Goal: Check status: Check status

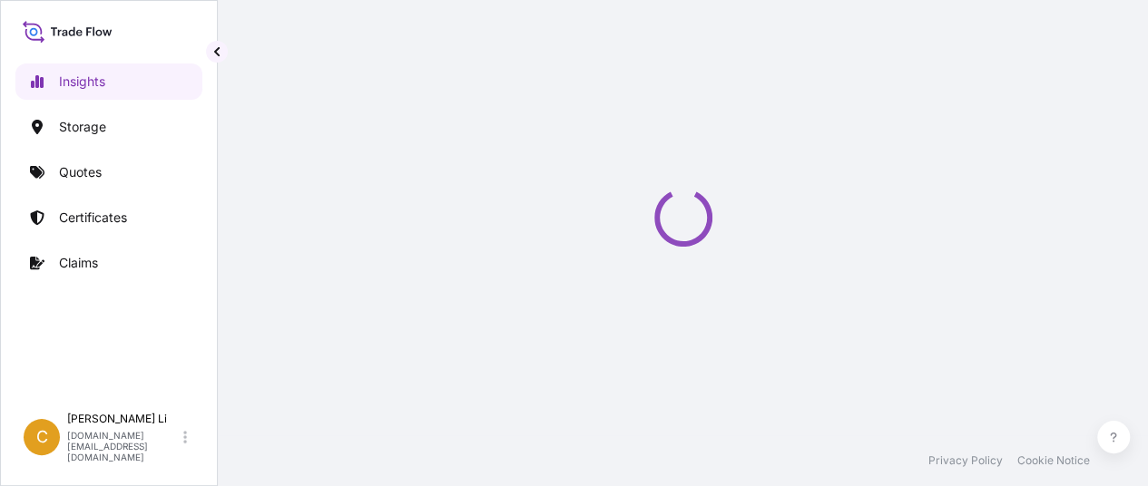
select select "2025"
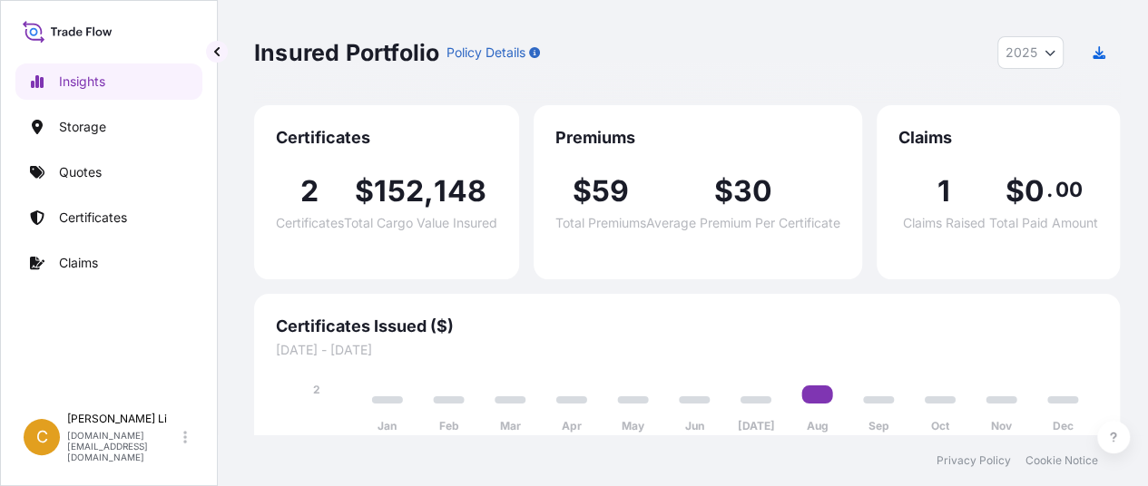
click at [349, 217] on span "Total Cargo Value Insured" at bounding box center [420, 223] width 153 height 13
click at [107, 216] on p "Certificates" at bounding box center [93, 218] width 68 height 18
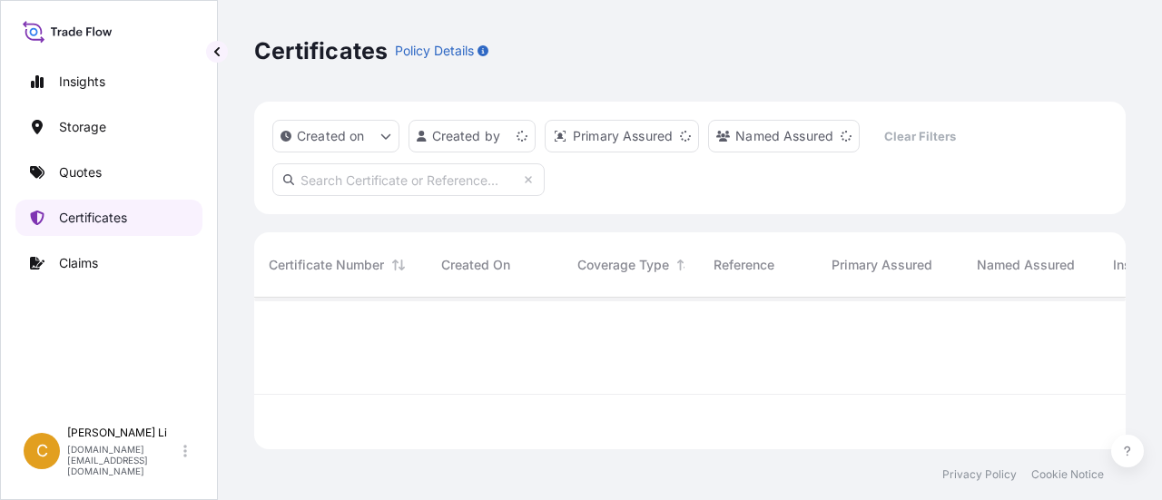
scroll to position [148, 857]
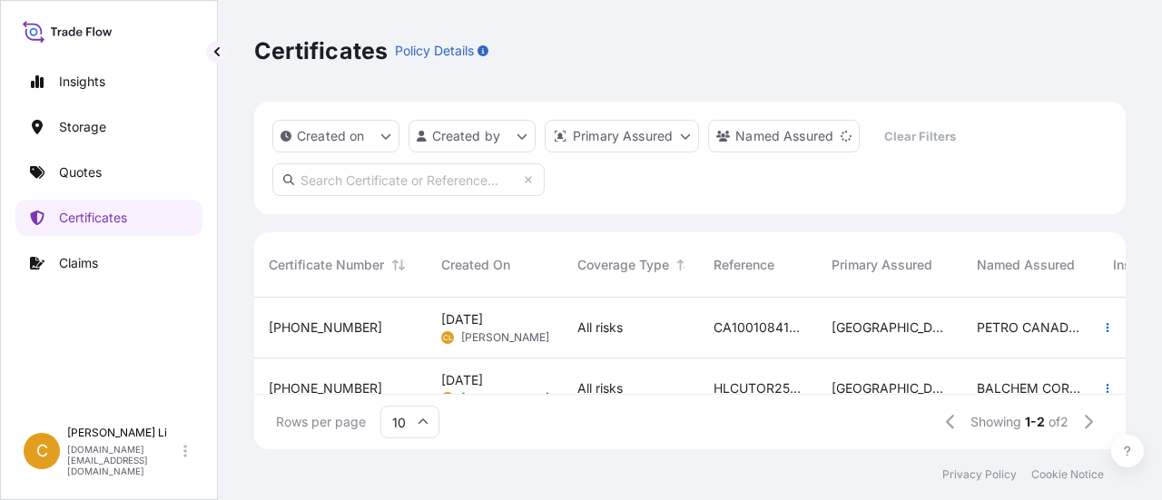
click at [483, 322] on span "[DATE]" at bounding box center [462, 319] width 42 height 18
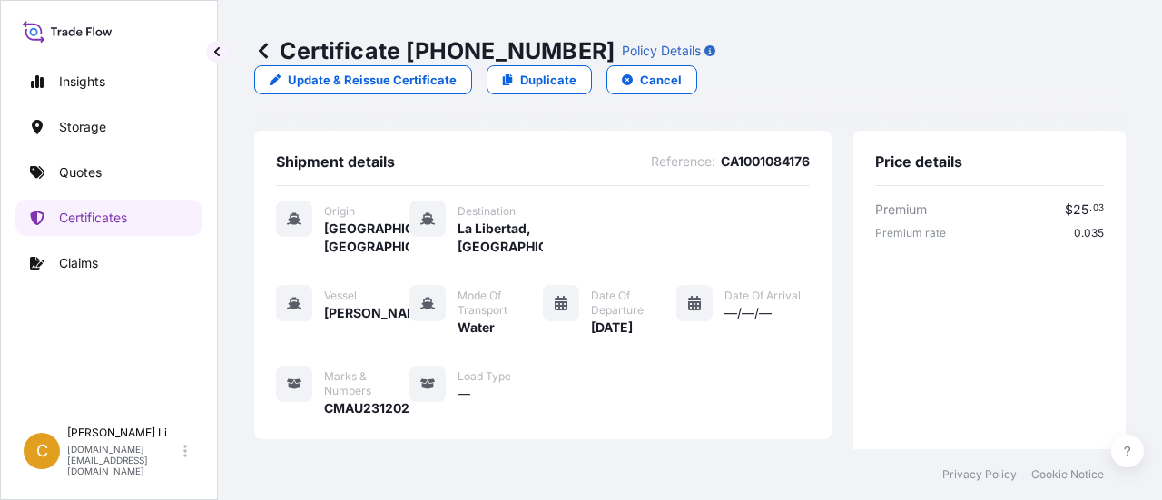
click at [260, 50] on icon at bounding box center [263, 50] width 9 height 15
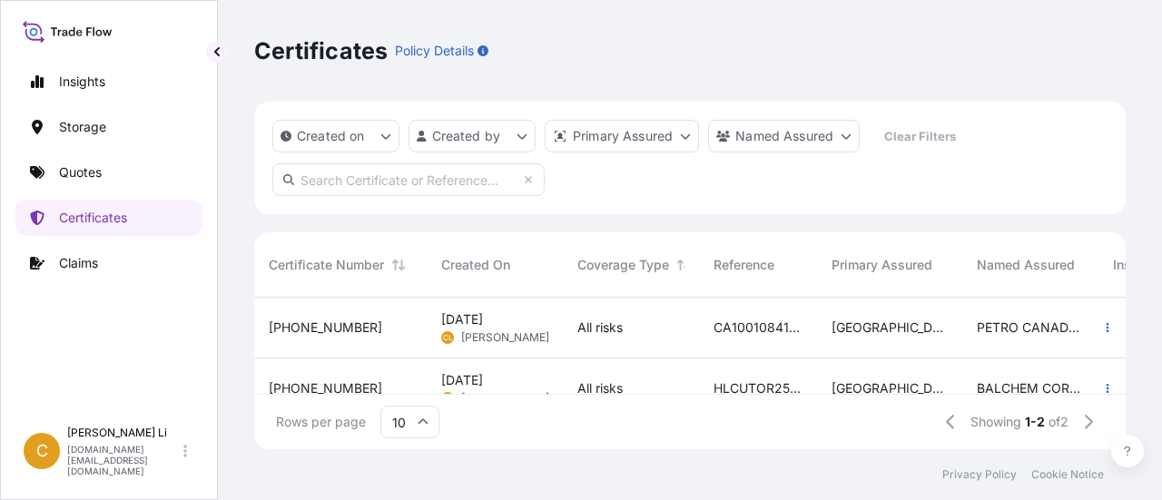
scroll to position [38, 0]
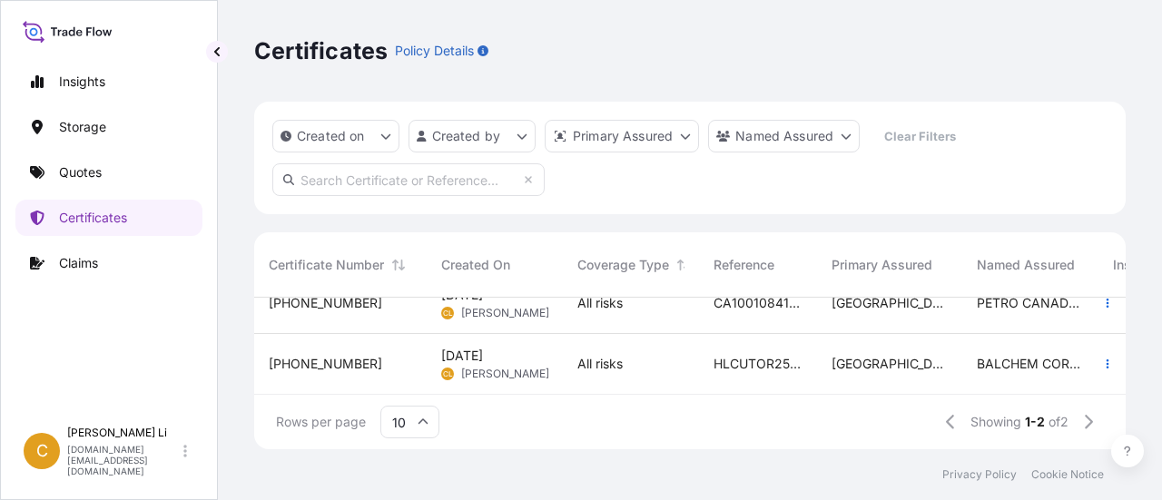
click at [476, 367] on span "[PERSON_NAME]" at bounding box center [505, 374] width 88 height 15
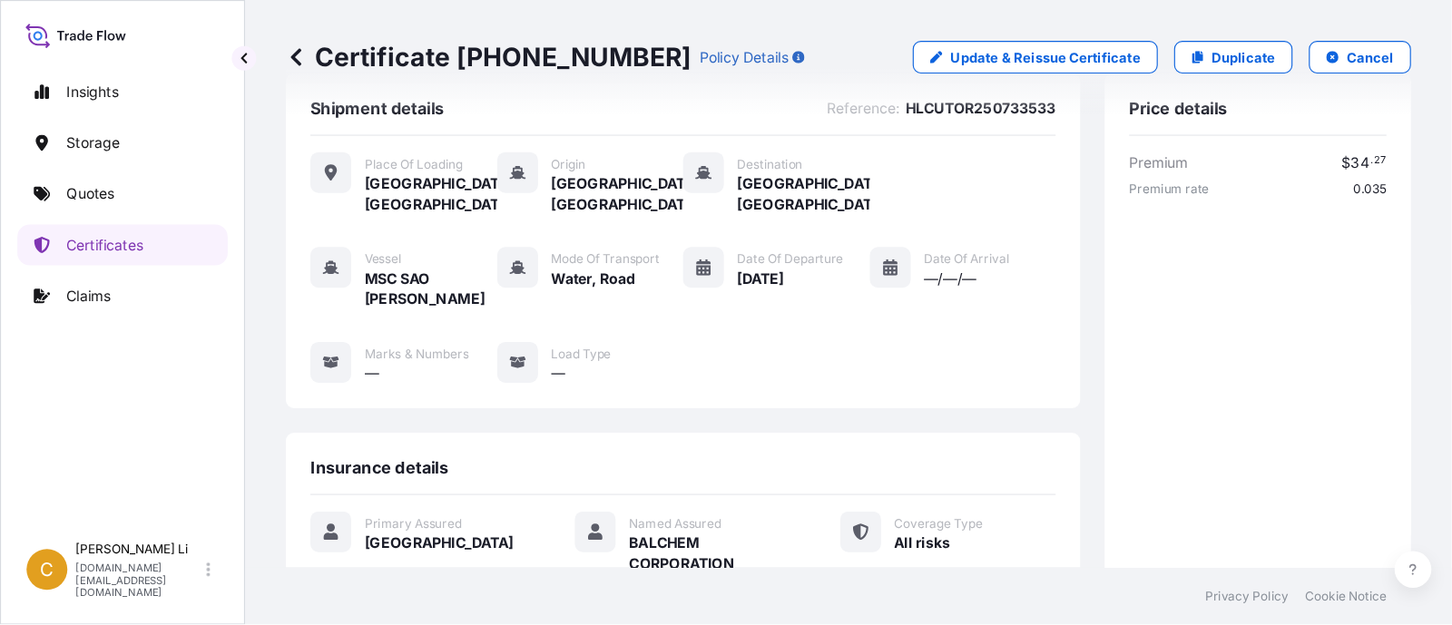
scroll to position [36, 0]
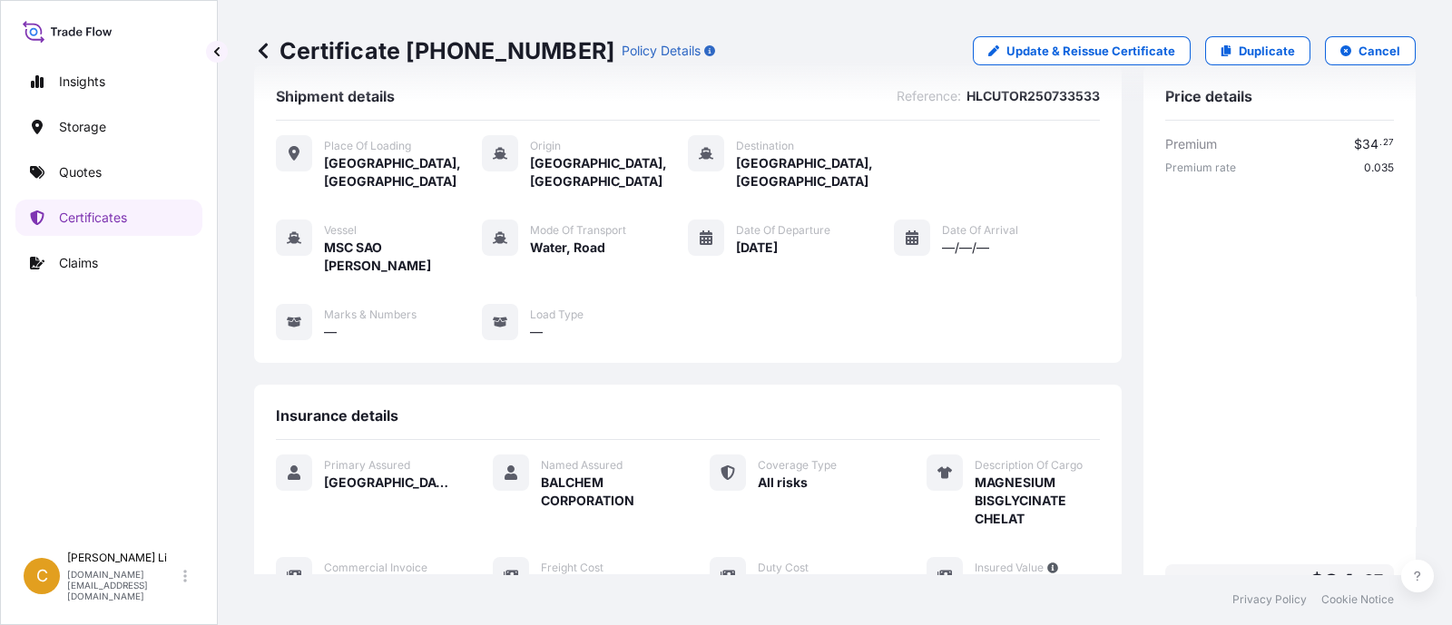
click at [1021, 339] on div "Shipment details Reference : HLCUTOR250733533 Place of Loading [GEOGRAPHIC_DATA…" at bounding box center [688, 347] width 868 height 565
click at [74, 76] on p "Insights" at bounding box center [82, 82] width 46 height 18
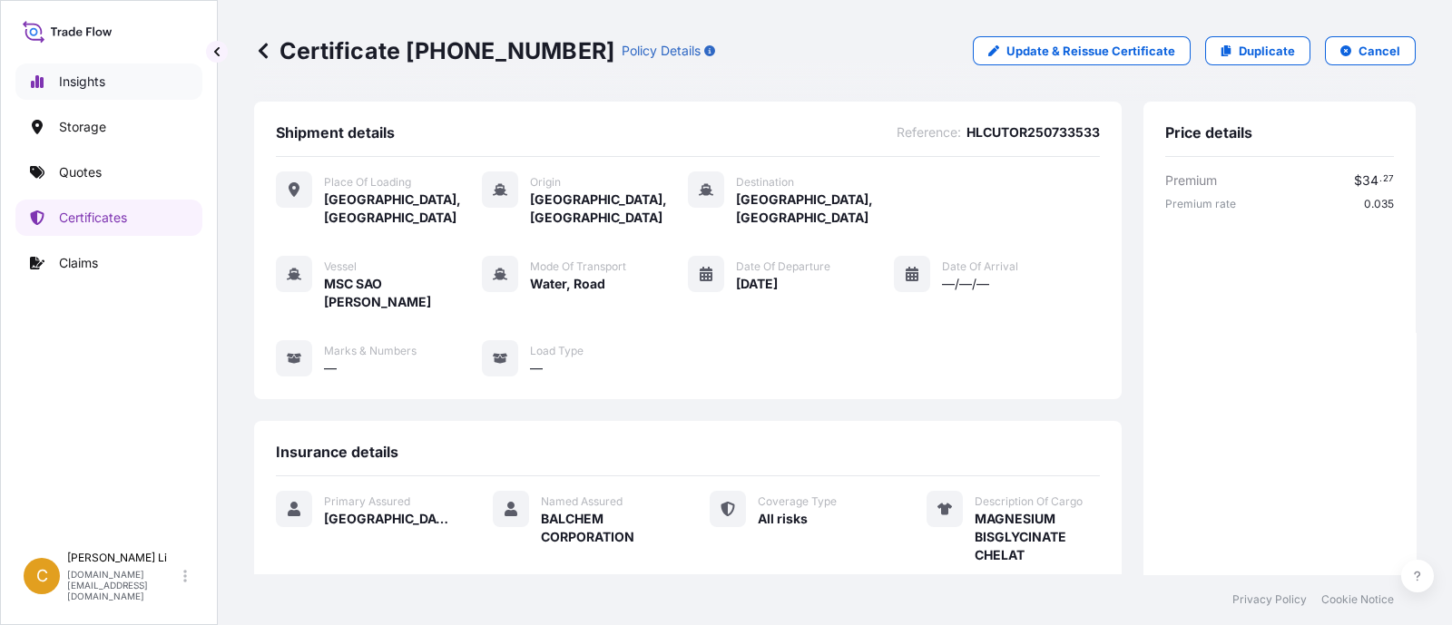
select select "2025"
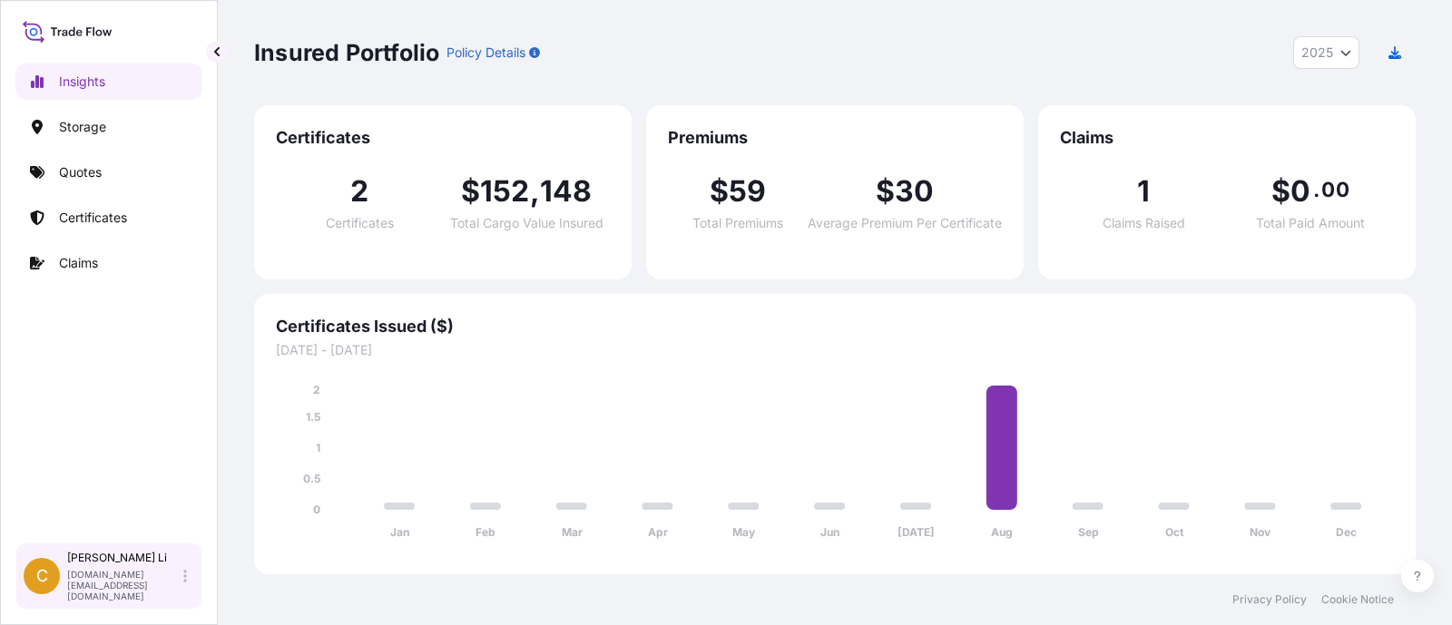
click at [183, 499] on icon at bounding box center [185, 576] width 4 height 15
